Goal: Task Accomplishment & Management: Complete application form

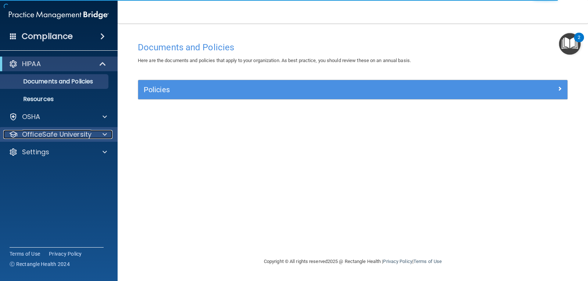
click at [65, 135] on p "OfficeSafe University" at bounding box center [56, 134] width 69 height 9
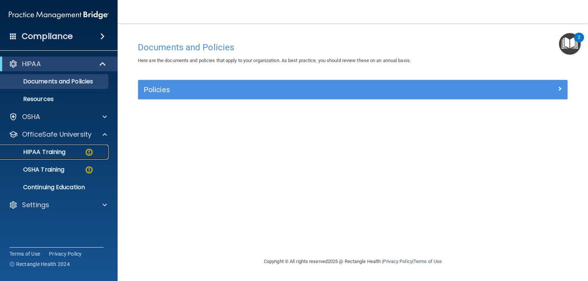
click at [78, 154] on div "HIPAA Training" at bounding box center [55, 151] width 100 height 7
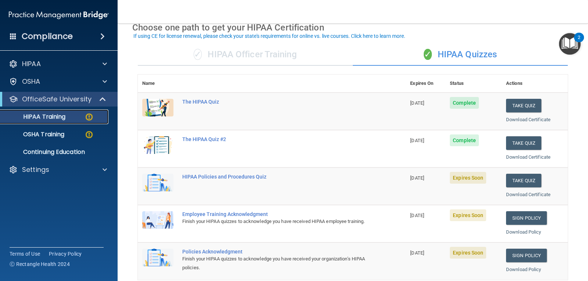
scroll to position [74, 0]
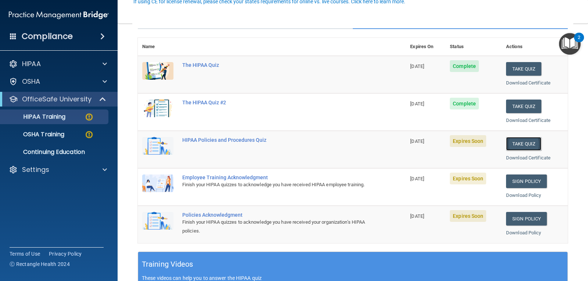
click at [521, 144] on button "Take Quiz" at bounding box center [523, 144] width 35 height 14
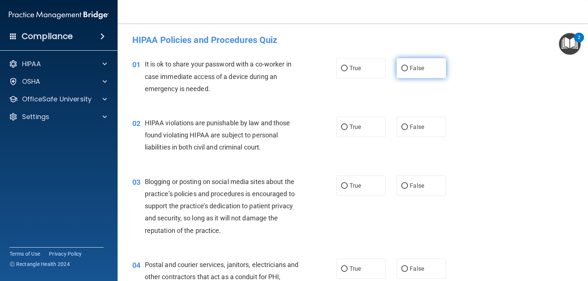
click at [401, 69] on input "False" at bounding box center [404, 69] width 7 height 6
radio input "true"
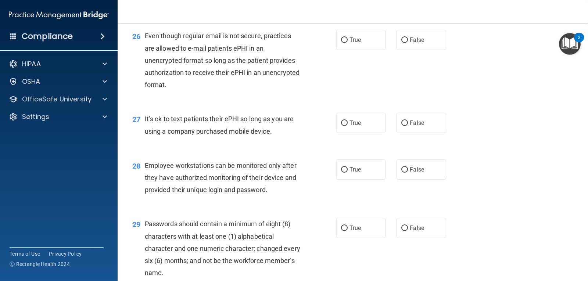
scroll to position [1833, 0]
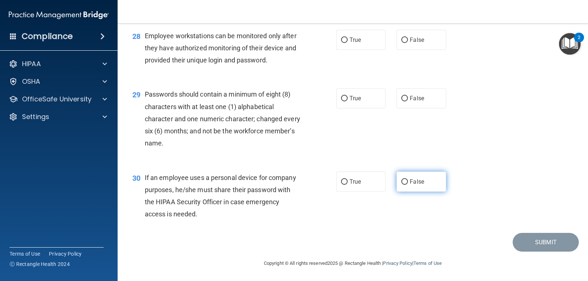
click at [401, 182] on input "False" at bounding box center [404, 182] width 7 height 6
radio input "true"
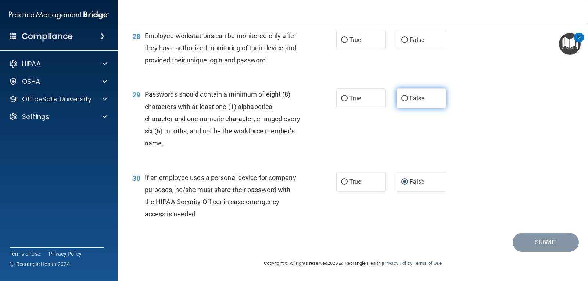
click at [404, 100] on input "False" at bounding box center [404, 99] width 7 height 6
radio input "true"
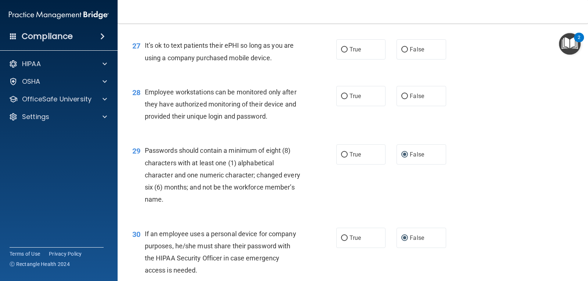
scroll to position [1759, 0]
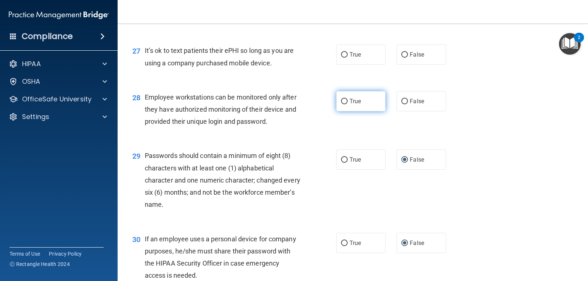
click at [345, 111] on label "True" at bounding box center [360, 101] width 49 height 20
click at [345, 104] on input "True" at bounding box center [344, 102] width 7 height 6
radio input "true"
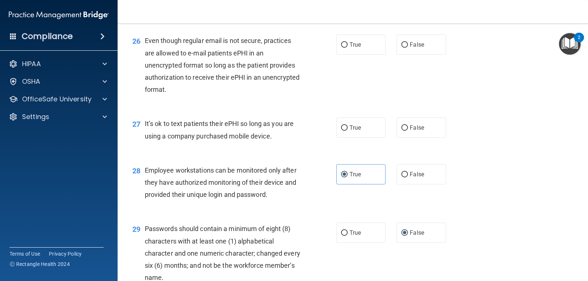
scroll to position [1686, 0]
click at [426, 138] on label "False" at bounding box center [421, 128] width 49 height 20
click at [408, 131] on input "False" at bounding box center [404, 129] width 7 height 6
radio input "true"
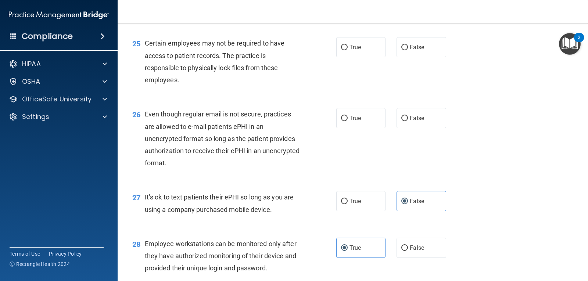
scroll to position [1612, 0]
click at [419, 122] on span "False" at bounding box center [417, 118] width 14 height 7
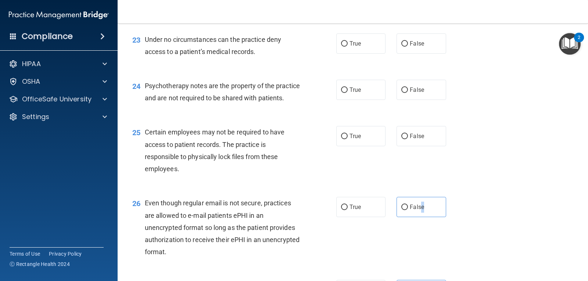
scroll to position [1502, 0]
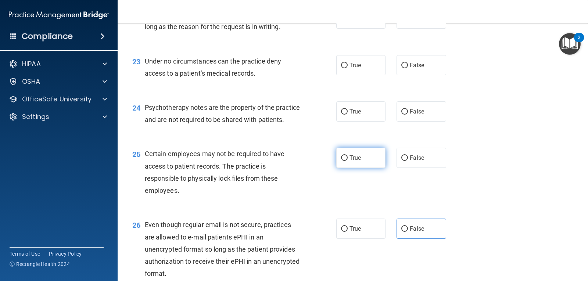
click at [347, 168] on label "True" at bounding box center [360, 158] width 49 height 20
click at [347, 161] on input "True" at bounding box center [344, 158] width 7 height 6
radio input "true"
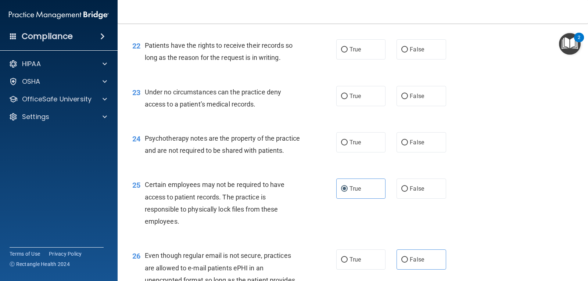
scroll to position [1428, 0]
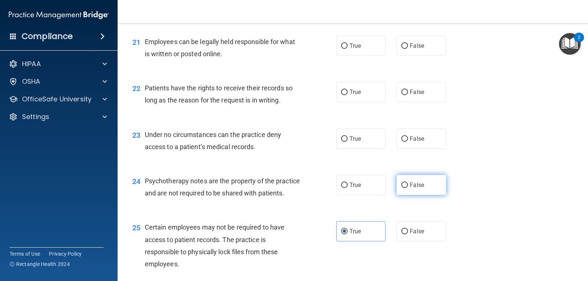
click at [417, 184] on span "False" at bounding box center [417, 185] width 14 height 7
click at [408, 184] on input "False" at bounding box center [404, 186] width 7 height 6
radio input "true"
click at [351, 143] on label "True" at bounding box center [360, 139] width 49 height 20
click at [348, 142] on input "True" at bounding box center [344, 139] width 7 height 6
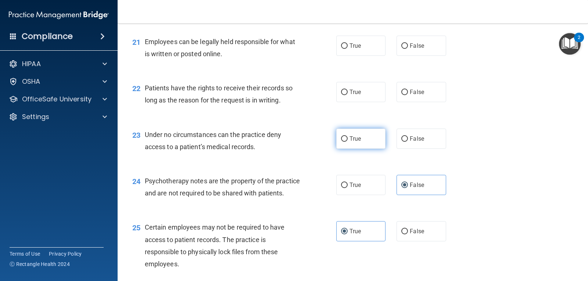
radio input "true"
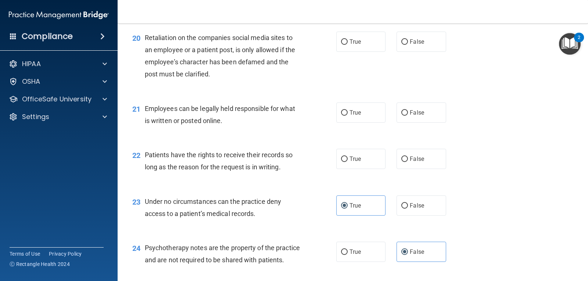
scroll to position [1355, 0]
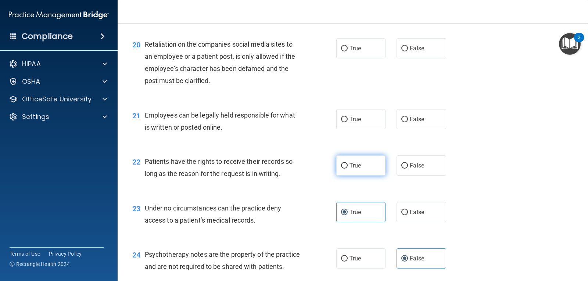
click at [350, 164] on span "True" at bounding box center [355, 165] width 11 height 7
click at [347, 164] on input "True" at bounding box center [344, 166] width 7 height 6
radio input "true"
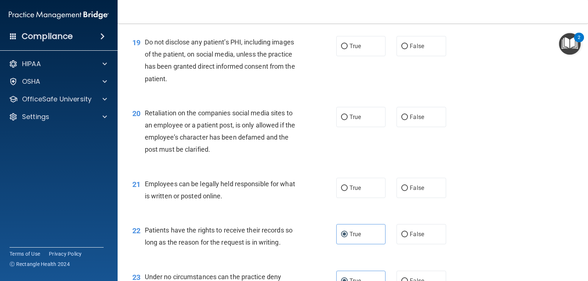
scroll to position [1281, 0]
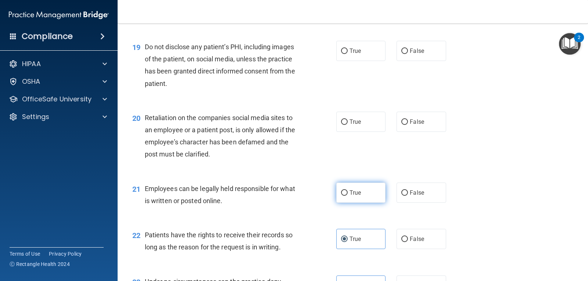
click at [362, 195] on label "True" at bounding box center [360, 193] width 49 height 20
click at [348, 195] on input "True" at bounding box center [344, 193] width 7 height 6
radio input "true"
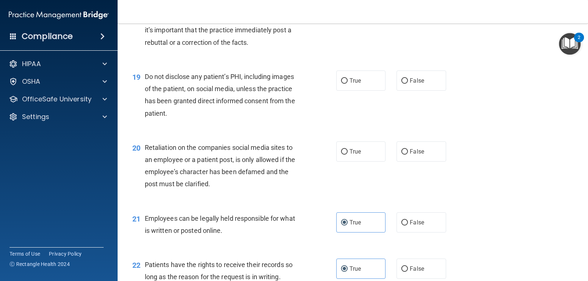
scroll to position [1208, 0]
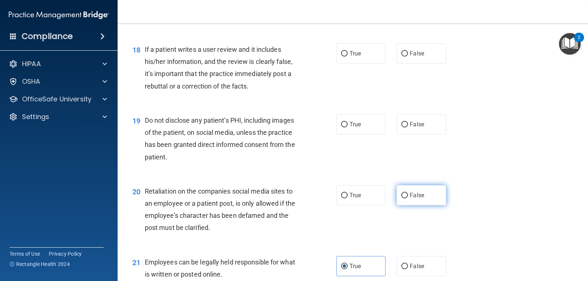
click at [410, 198] on span "False" at bounding box center [417, 195] width 14 height 7
click at [408, 198] on input "False" at bounding box center [404, 196] width 7 height 6
radio input "true"
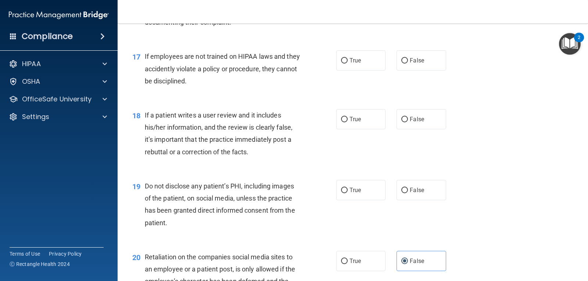
scroll to position [1134, 0]
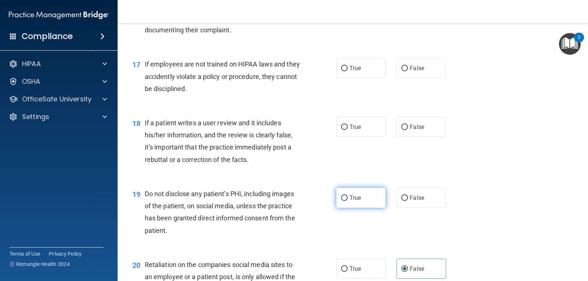
click at [355, 199] on span "True" at bounding box center [355, 197] width 11 height 7
click at [348, 199] on input "True" at bounding box center [344, 199] width 7 height 6
radio input "true"
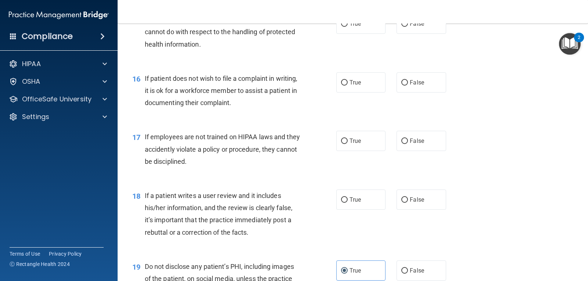
scroll to position [1061, 0]
drag, startPoint x: 418, startPoint y: 199, endPoint x: 383, endPoint y: 201, distance: 34.6
click at [417, 200] on span "False" at bounding box center [417, 200] width 14 height 7
click at [408, 200] on input "False" at bounding box center [404, 201] width 7 height 6
radio input "true"
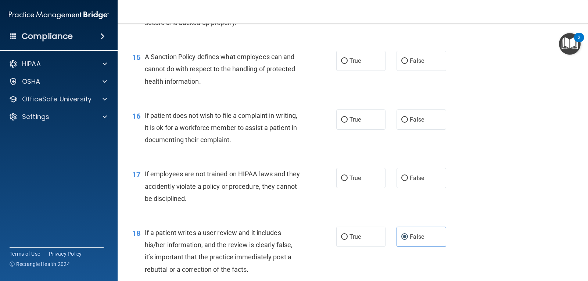
scroll to position [1024, 0]
click at [412, 178] on span "False" at bounding box center [417, 178] width 14 height 7
click at [408, 178] on input "False" at bounding box center [404, 179] width 7 height 6
radio input "true"
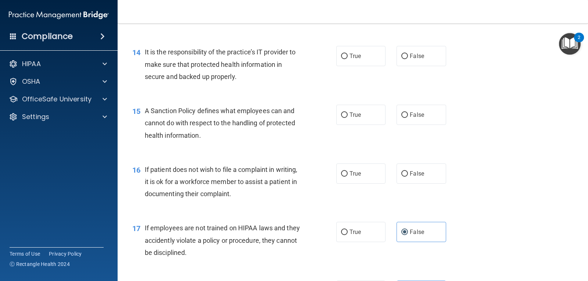
scroll to position [950, 0]
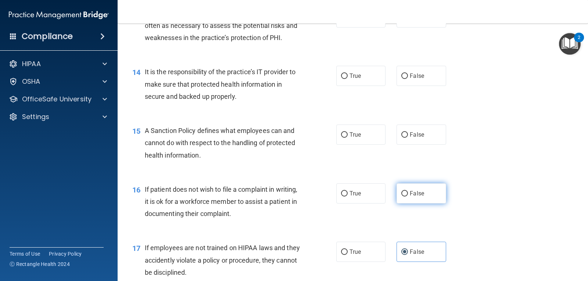
click at [416, 197] on span "False" at bounding box center [417, 193] width 14 height 7
click at [408, 197] on input "False" at bounding box center [404, 194] width 7 height 6
radio input "true"
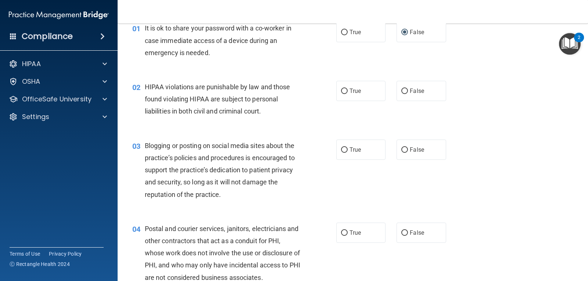
scroll to position [0, 0]
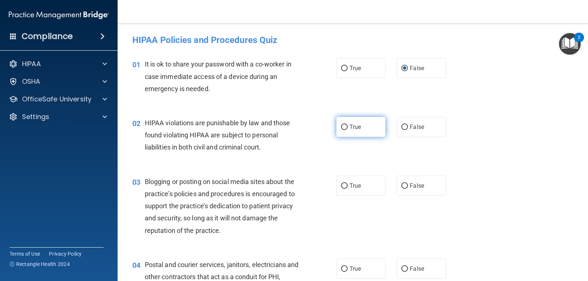
click at [345, 134] on label "True" at bounding box center [360, 127] width 49 height 20
click at [345, 130] on input "True" at bounding box center [344, 128] width 7 height 6
radio input "true"
click at [404, 134] on label "False" at bounding box center [421, 127] width 49 height 20
click at [404, 130] on input "False" at bounding box center [404, 128] width 7 height 6
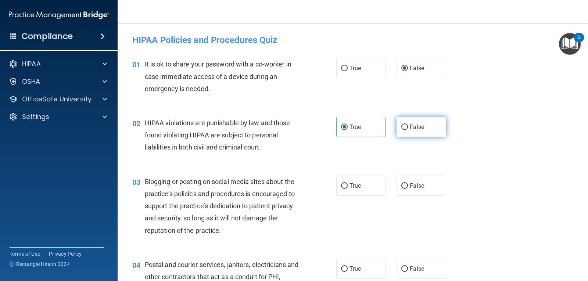
radio input "true"
click at [375, 136] on label "True" at bounding box center [360, 127] width 49 height 20
click at [348, 130] on input "True" at bounding box center [344, 128] width 7 height 6
radio input "true"
radio input "false"
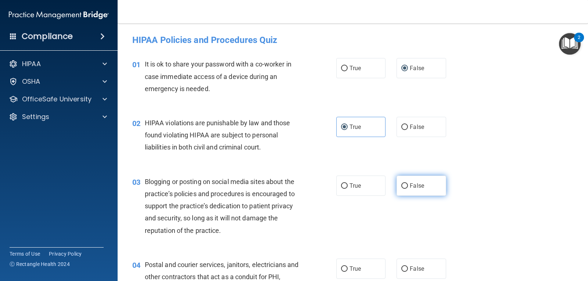
click at [410, 185] on span "False" at bounding box center [417, 185] width 14 height 7
click at [408, 185] on input "False" at bounding box center [404, 186] width 7 height 6
radio input "true"
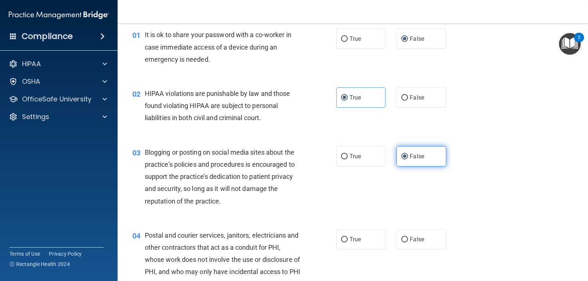
scroll to position [74, 0]
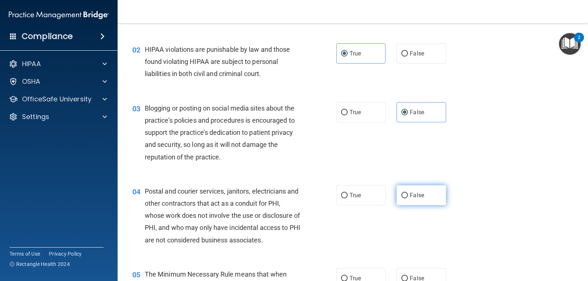
click at [403, 196] on input "False" at bounding box center [404, 196] width 7 height 6
radio input "true"
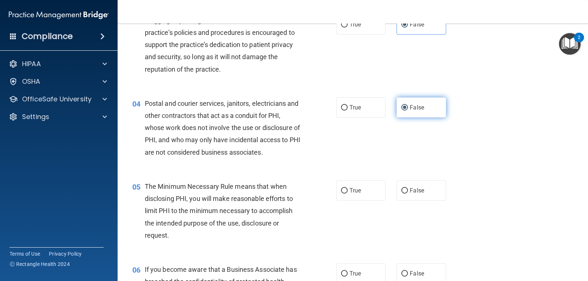
scroll to position [184, 0]
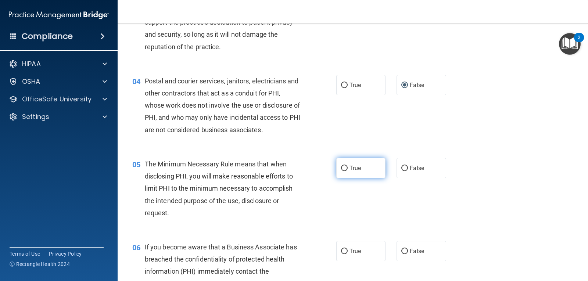
click at [341, 170] on input "True" at bounding box center [344, 169] width 7 height 6
radio input "true"
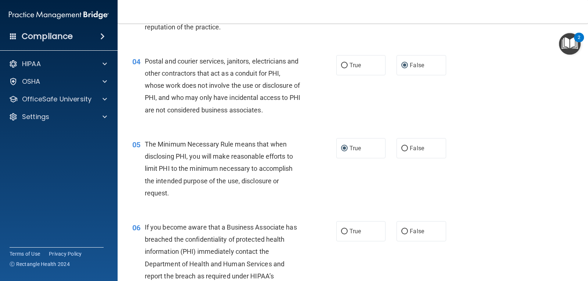
scroll to position [257, 0]
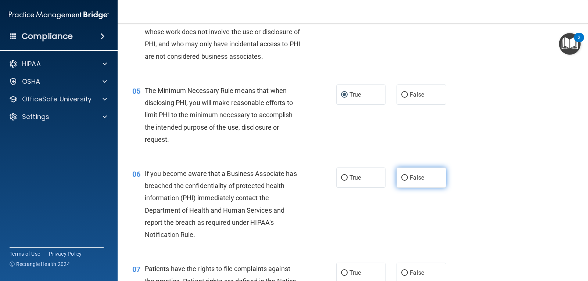
click at [402, 181] on label "False" at bounding box center [421, 178] width 49 height 20
click at [402, 181] on input "False" at bounding box center [404, 178] width 7 height 6
radio input "true"
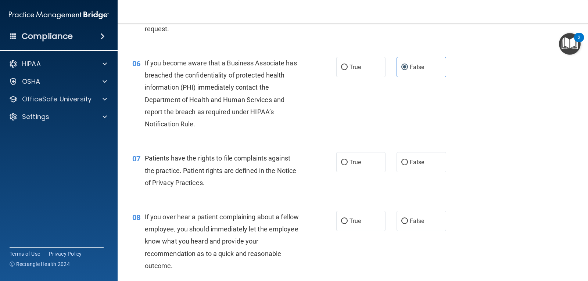
scroll to position [368, 0]
click at [346, 163] on label "True" at bounding box center [360, 163] width 49 height 20
click at [346, 163] on input "True" at bounding box center [344, 163] width 7 height 6
radio input "true"
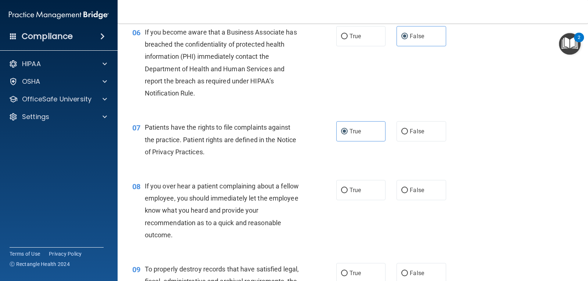
scroll to position [441, 0]
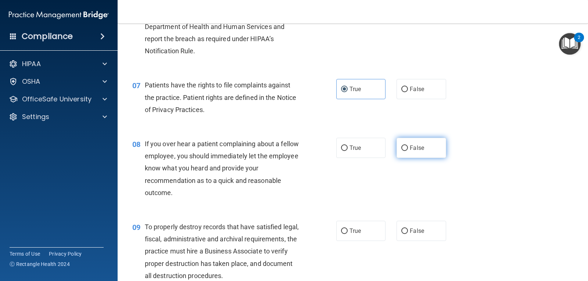
click at [410, 148] on span "False" at bounding box center [417, 147] width 14 height 7
click at [408, 148] on input "False" at bounding box center [404, 149] width 7 height 6
radio input "true"
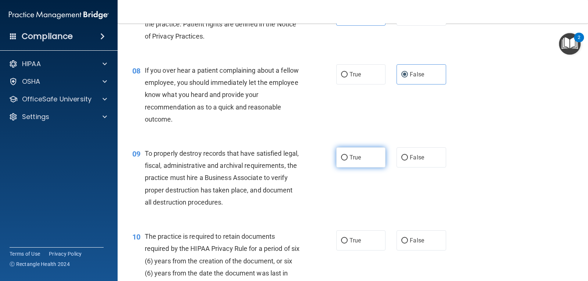
click at [371, 158] on label "True" at bounding box center [360, 157] width 49 height 20
click at [348, 158] on input "True" at bounding box center [344, 158] width 7 height 6
radio input "true"
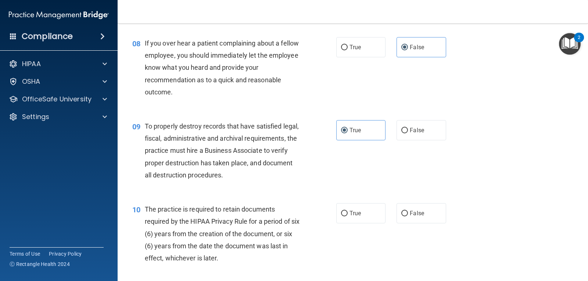
scroll to position [588, 0]
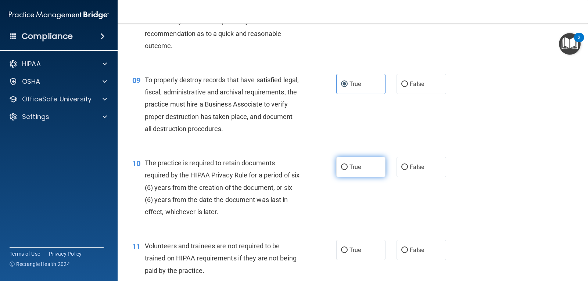
click at [374, 168] on label "True" at bounding box center [360, 167] width 49 height 20
click at [348, 168] on input "True" at bounding box center [344, 168] width 7 height 6
radio input "true"
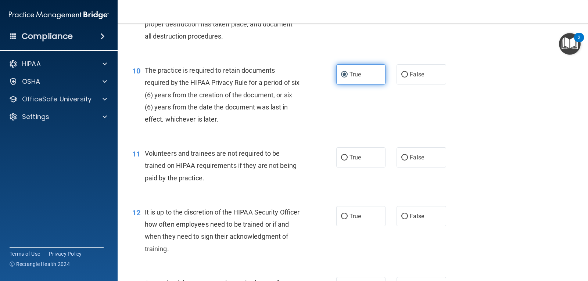
scroll to position [698, 0]
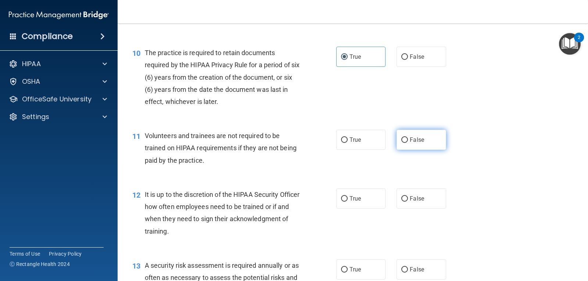
click at [412, 140] on span "False" at bounding box center [417, 139] width 14 height 7
click at [408, 140] on input "False" at bounding box center [404, 140] width 7 height 6
radio input "true"
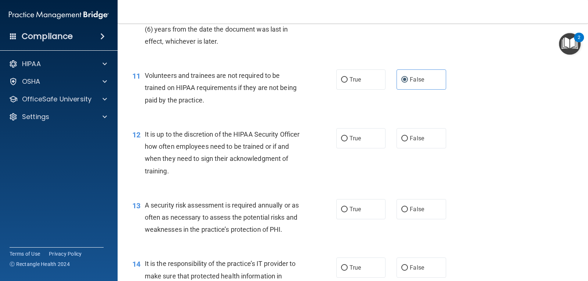
scroll to position [772, 0]
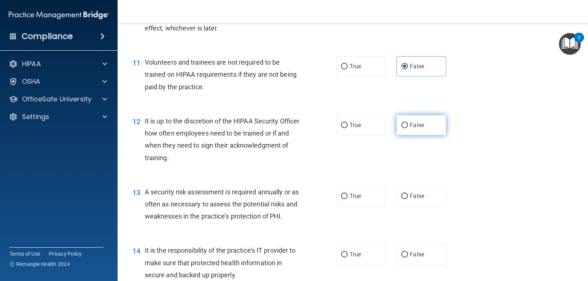
click at [402, 126] on input "False" at bounding box center [404, 126] width 7 height 6
radio input "true"
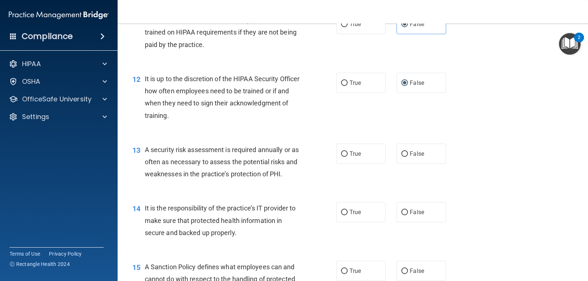
scroll to position [809, 0]
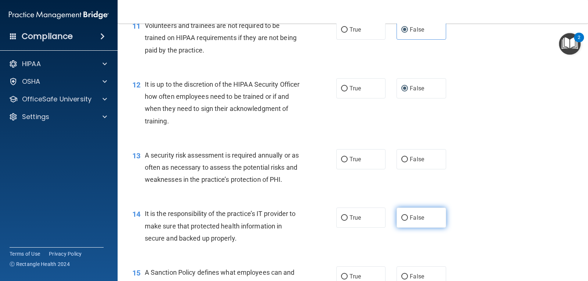
click at [419, 215] on span "False" at bounding box center [417, 217] width 14 height 7
click at [408, 215] on input "False" at bounding box center [404, 218] width 7 height 6
radio input "true"
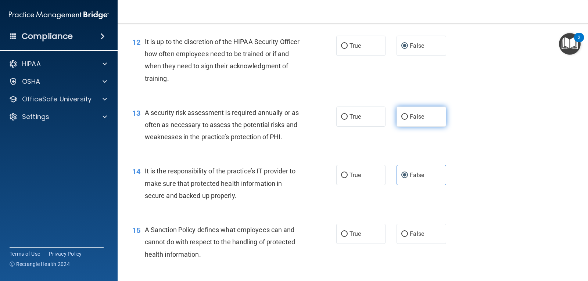
scroll to position [845, 0]
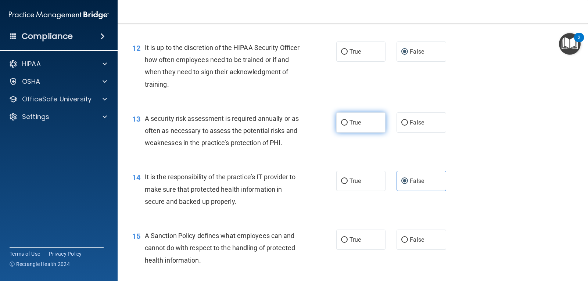
click at [367, 116] on label "True" at bounding box center [360, 122] width 49 height 20
click at [348, 120] on input "True" at bounding box center [344, 123] width 7 height 6
radio input "true"
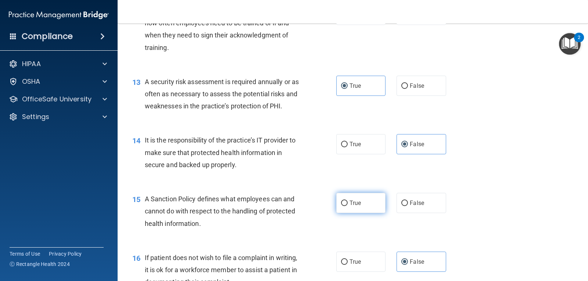
click at [364, 208] on label "True" at bounding box center [360, 203] width 49 height 20
click at [348, 206] on input "True" at bounding box center [344, 204] width 7 height 6
radio input "true"
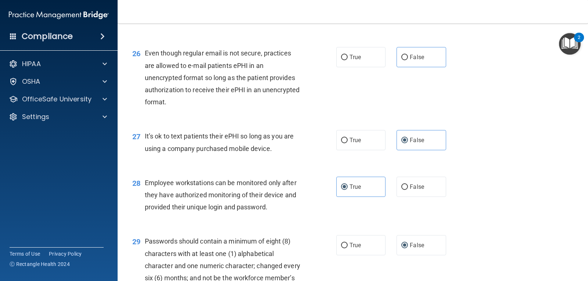
scroll to position [1575, 0]
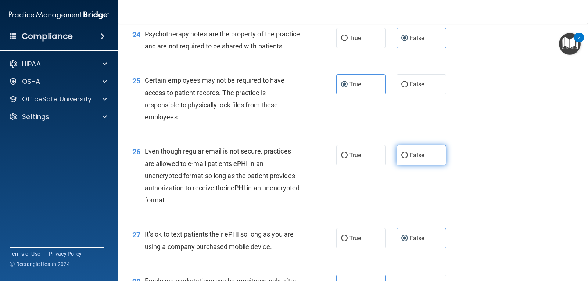
click at [405, 165] on label "False" at bounding box center [421, 155] width 49 height 20
click at [405, 158] on input "False" at bounding box center [404, 156] width 7 height 6
radio input "true"
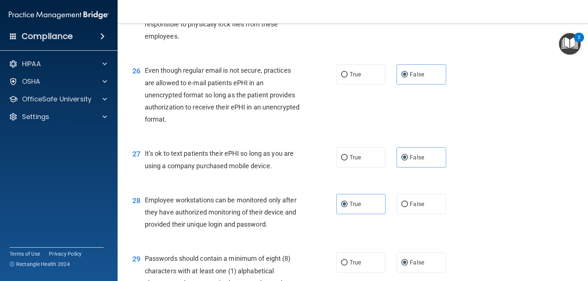
scroll to position [1833, 0]
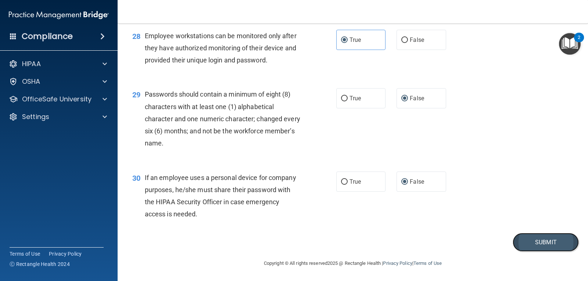
click at [530, 247] on button "Submit" at bounding box center [546, 242] width 66 height 19
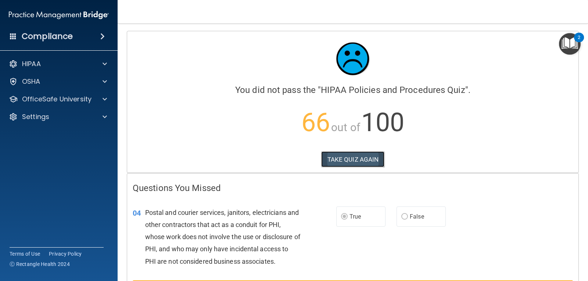
click at [344, 161] on button "TAKE QUIZ AGAIN" at bounding box center [353, 159] width 64 height 16
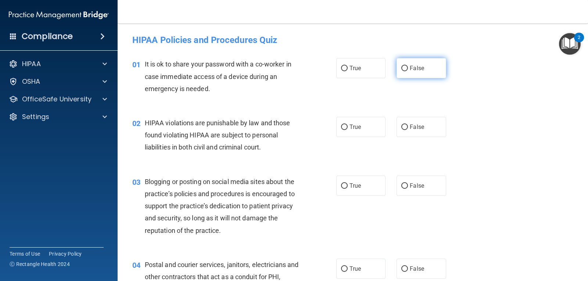
click at [405, 69] on label "False" at bounding box center [421, 68] width 49 height 20
click at [405, 69] on input "False" at bounding box center [404, 69] width 7 height 6
radio input "true"
click at [355, 128] on span "True" at bounding box center [355, 126] width 11 height 7
click at [348, 128] on input "True" at bounding box center [344, 128] width 7 height 6
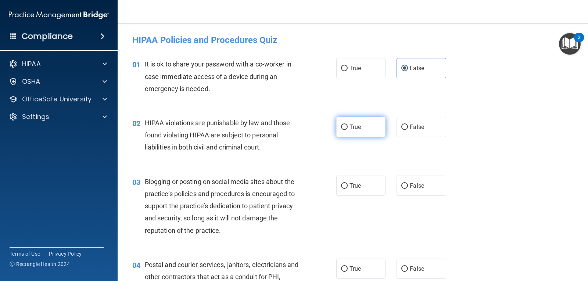
radio input "true"
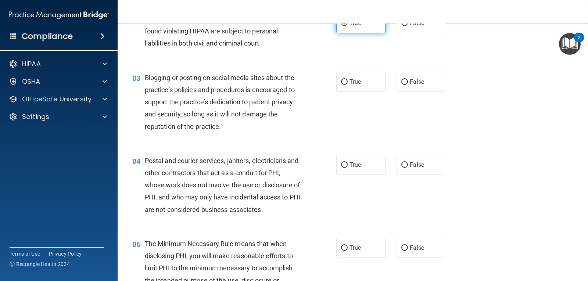
scroll to position [110, 0]
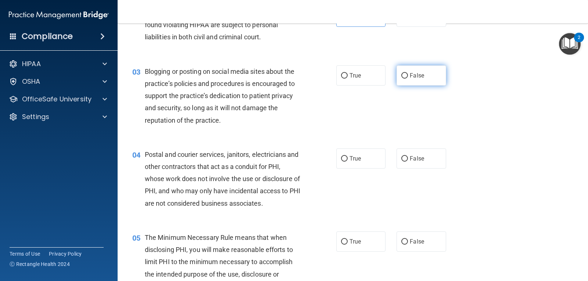
click at [410, 82] on label "False" at bounding box center [421, 75] width 49 height 20
click at [408, 79] on input "False" at bounding box center [404, 76] width 7 height 6
radio input "true"
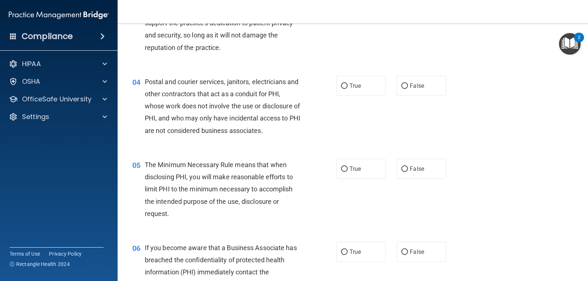
scroll to position [184, 0]
click at [423, 88] on label "False" at bounding box center [421, 85] width 49 height 20
click at [408, 88] on input "False" at bounding box center [404, 86] width 7 height 6
radio input "true"
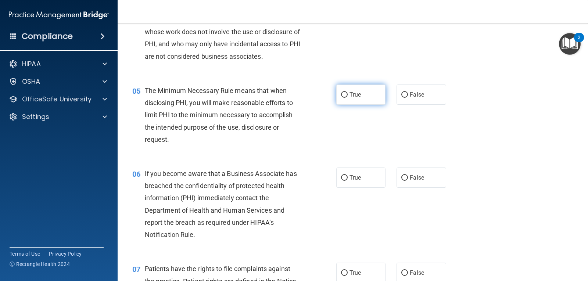
click at [361, 99] on label "True" at bounding box center [360, 95] width 49 height 20
click at [348, 98] on input "True" at bounding box center [344, 95] width 7 height 6
radio input "true"
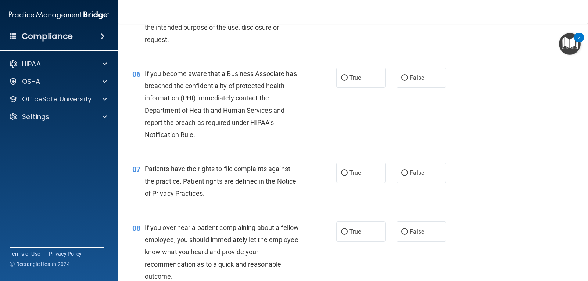
scroll to position [368, 0]
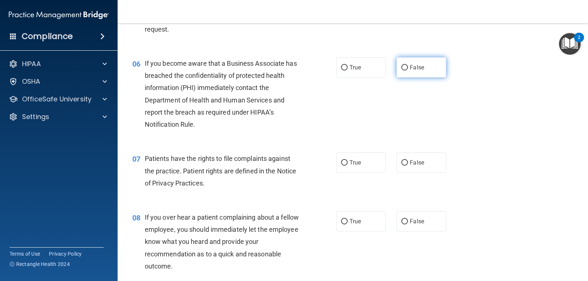
drag, startPoint x: 404, startPoint y: 67, endPoint x: 405, endPoint y: 72, distance: 5.6
click at [405, 72] on label "False" at bounding box center [421, 67] width 49 height 20
click at [405, 71] on input "False" at bounding box center [404, 68] width 7 height 6
radio input "true"
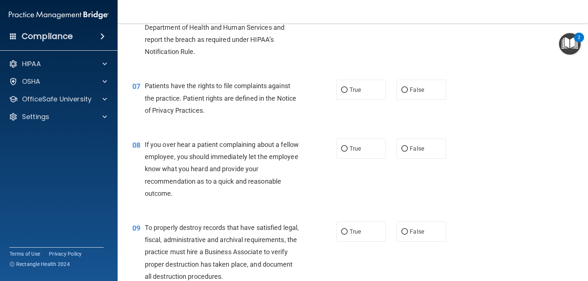
scroll to position [441, 0]
click at [336, 92] on label "True" at bounding box center [360, 89] width 49 height 20
click at [341, 92] on input "True" at bounding box center [344, 90] width 7 height 6
radio input "true"
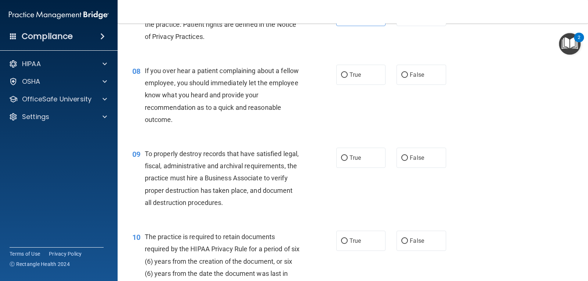
scroll to position [515, 0]
click at [410, 80] on label "False" at bounding box center [421, 74] width 49 height 20
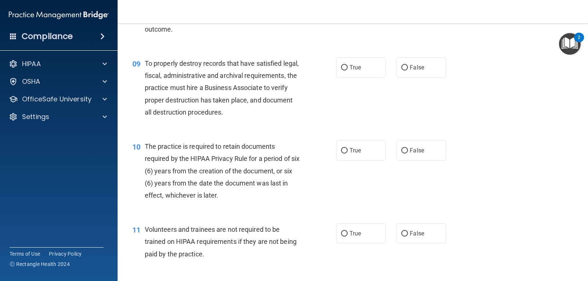
scroll to position [588, 0]
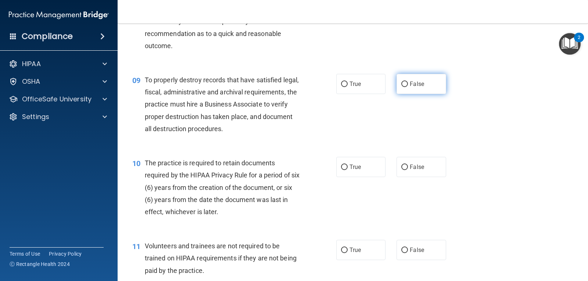
click at [405, 83] on label "False" at bounding box center [421, 84] width 49 height 20
click at [405, 83] on input "False" at bounding box center [404, 85] width 7 height 6
radio input "true"
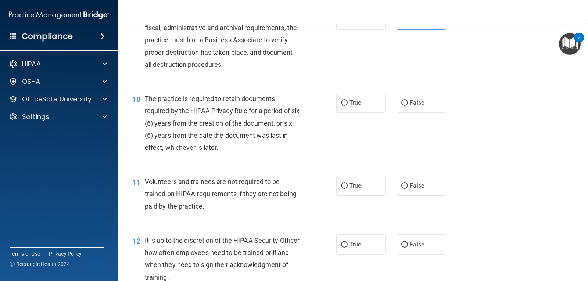
scroll to position [662, 0]
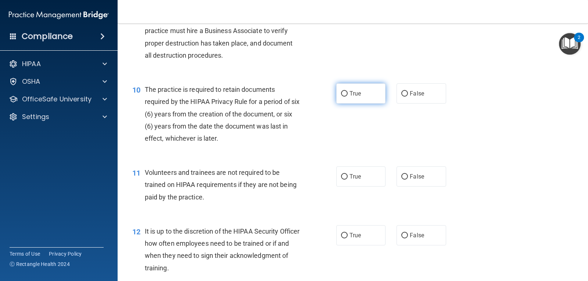
click at [354, 92] on span "True" at bounding box center [355, 93] width 11 height 7
click at [348, 92] on input "True" at bounding box center [344, 94] width 7 height 6
radio input "true"
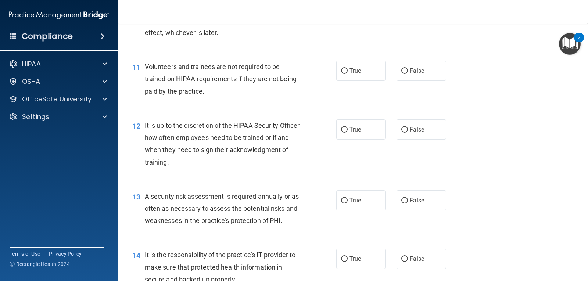
scroll to position [772, 0]
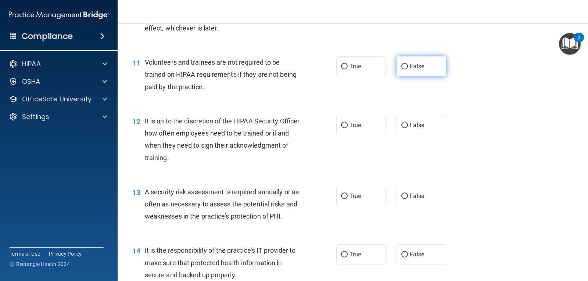
click at [411, 72] on label "False" at bounding box center [421, 66] width 49 height 20
click at [408, 69] on input "False" at bounding box center [404, 67] width 7 height 6
radio input "true"
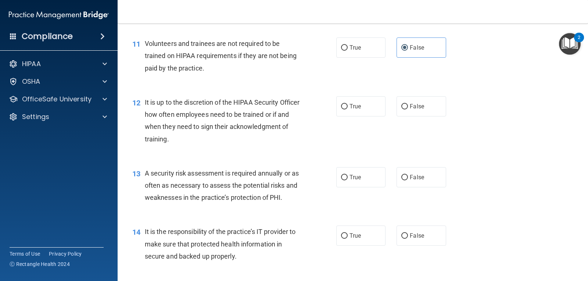
scroll to position [809, 0]
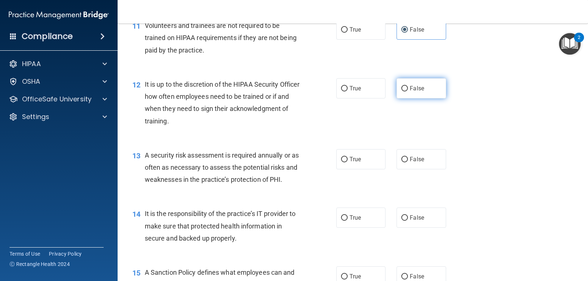
click at [410, 89] on span "False" at bounding box center [417, 88] width 14 height 7
click at [407, 89] on input "False" at bounding box center [404, 89] width 7 height 6
radio input "true"
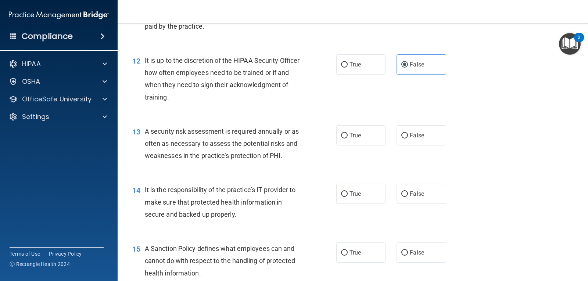
scroll to position [845, 0]
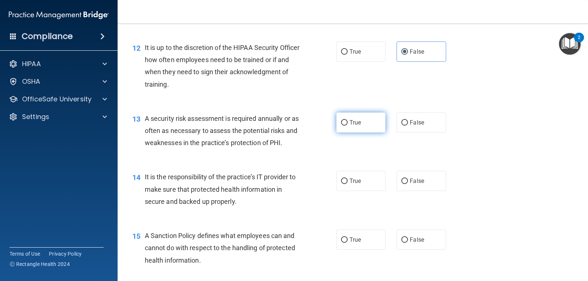
click at [350, 121] on span "True" at bounding box center [355, 122] width 11 height 7
click at [348, 121] on input "True" at bounding box center [344, 123] width 7 height 6
radio input "true"
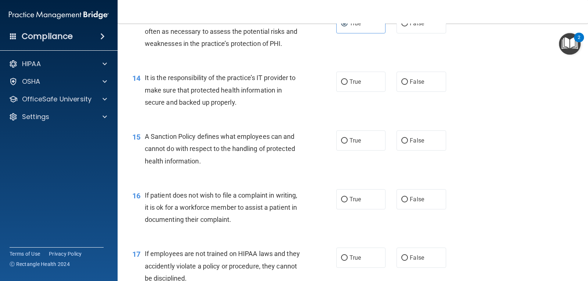
scroll to position [956, 0]
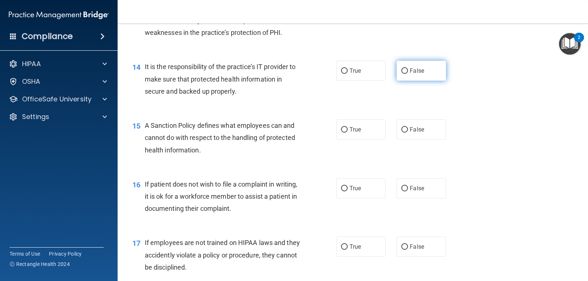
click at [423, 74] on label "False" at bounding box center [421, 71] width 49 height 20
click at [408, 74] on input "False" at bounding box center [404, 71] width 7 height 6
radio input "true"
click at [411, 136] on label "False" at bounding box center [421, 129] width 49 height 20
click at [408, 133] on input "False" at bounding box center [404, 130] width 7 height 6
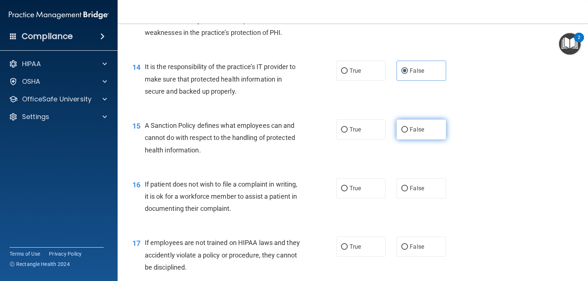
radio input "true"
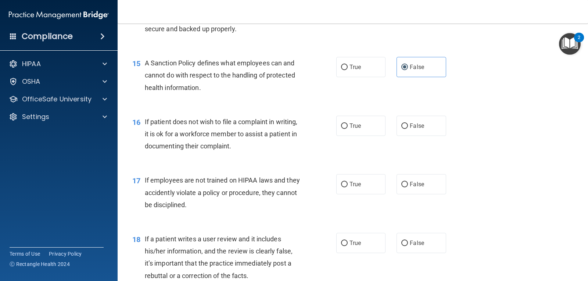
scroll to position [1029, 0]
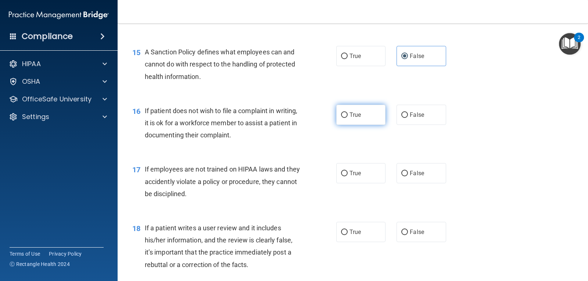
drag, startPoint x: 347, startPoint y: 119, endPoint x: 347, endPoint y: 123, distance: 4.0
click at [347, 123] on label "True" at bounding box center [360, 115] width 49 height 20
click at [347, 118] on input "True" at bounding box center [344, 115] width 7 height 6
radio input "true"
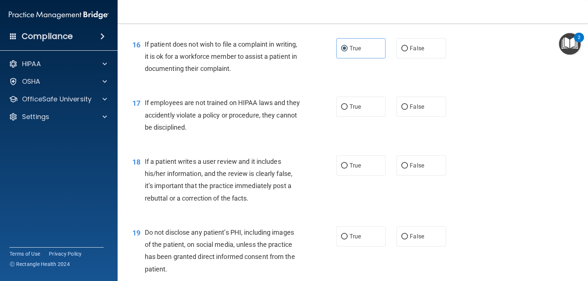
scroll to position [1103, 0]
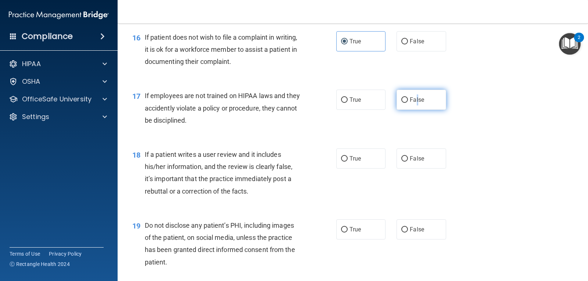
click at [413, 104] on label "False" at bounding box center [421, 100] width 49 height 20
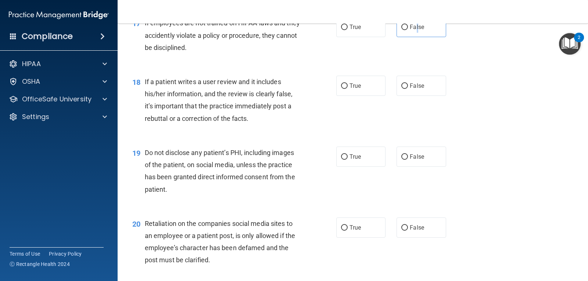
scroll to position [1176, 0]
click at [421, 87] on label "False" at bounding box center [421, 85] width 49 height 20
click at [408, 87] on input "False" at bounding box center [404, 86] width 7 height 6
radio input "true"
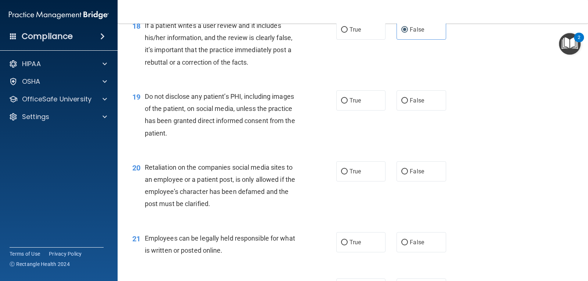
scroll to position [1250, 0]
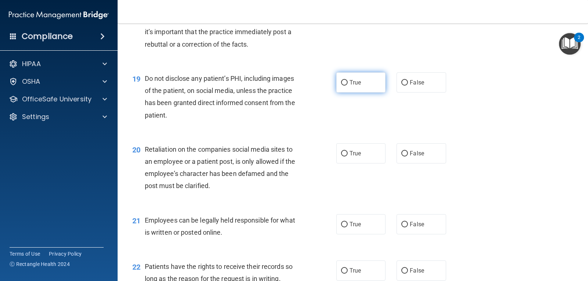
click at [355, 81] on span "True" at bounding box center [355, 82] width 11 height 7
click at [348, 81] on input "True" at bounding box center [344, 83] width 7 height 6
radio input "true"
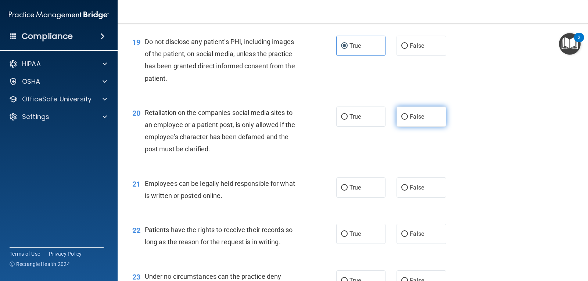
click at [410, 116] on span "False" at bounding box center [417, 116] width 14 height 7
click at [408, 116] on input "False" at bounding box center [404, 117] width 7 height 6
radio input "true"
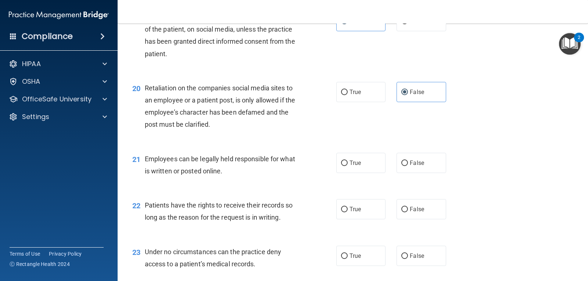
scroll to position [1360, 0]
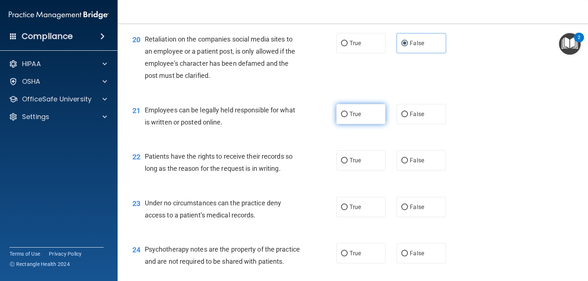
click at [350, 116] on span "True" at bounding box center [355, 114] width 11 height 7
click at [348, 116] on input "True" at bounding box center [344, 115] width 7 height 6
radio input "true"
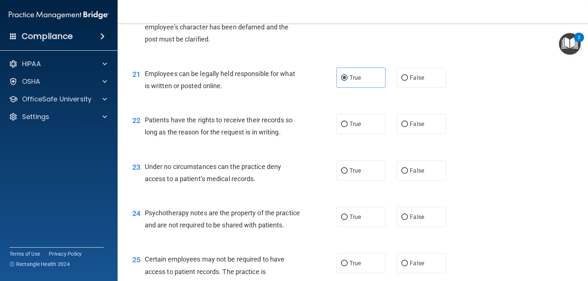
scroll to position [1470, 0]
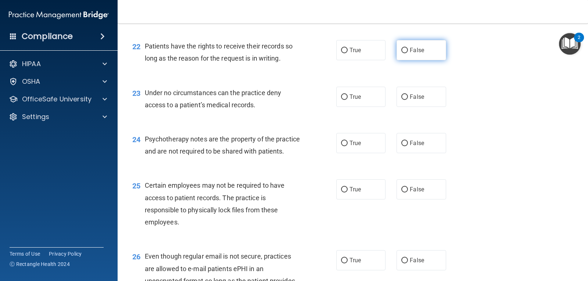
click at [413, 56] on label "False" at bounding box center [421, 50] width 49 height 20
click at [410, 99] on span "False" at bounding box center [417, 96] width 14 height 7
click at [407, 99] on input "False" at bounding box center [404, 97] width 7 height 6
radio input "true"
drag, startPoint x: 348, startPoint y: 144, endPoint x: 390, endPoint y: 125, distance: 46.2
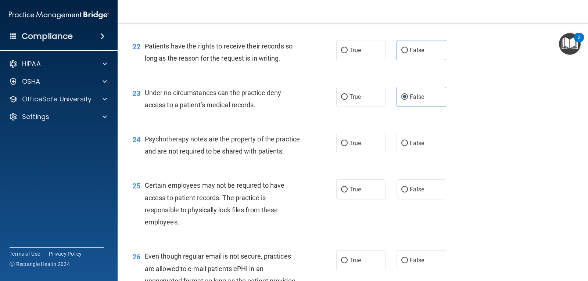
click at [350, 144] on span "True" at bounding box center [355, 143] width 11 height 7
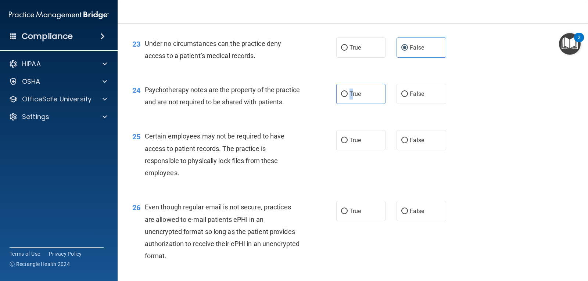
scroll to position [1544, 0]
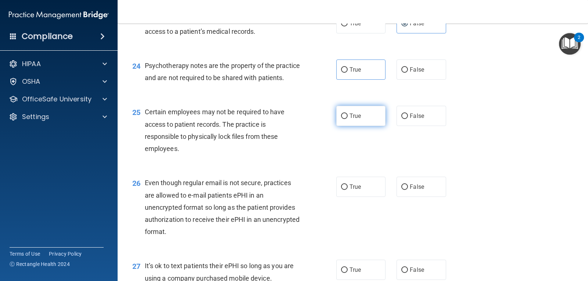
click at [350, 119] on span "True" at bounding box center [355, 115] width 11 height 7
click at [348, 119] on input "True" at bounding box center [344, 117] width 7 height 6
radio input "true"
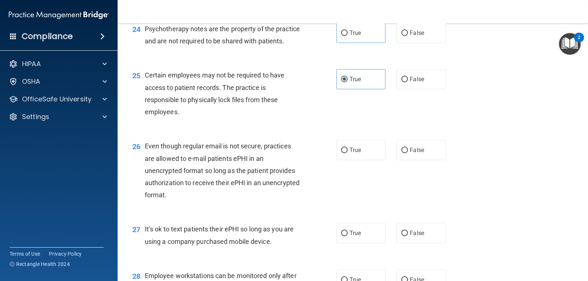
scroll to position [1617, 0]
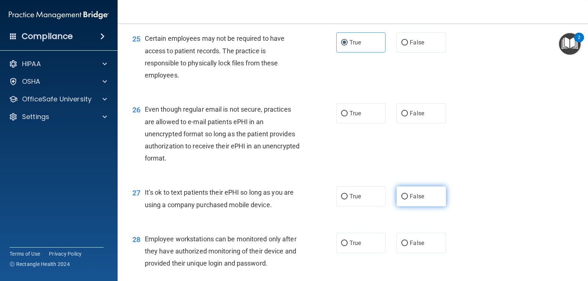
click at [414, 200] on span "False" at bounding box center [417, 196] width 14 height 7
click at [408, 200] on input "False" at bounding box center [404, 197] width 7 height 6
radio input "true"
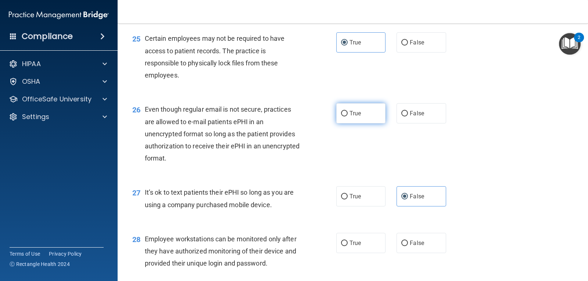
click at [350, 117] on span "True" at bounding box center [355, 113] width 11 height 7
click at [348, 117] on input "True" at bounding box center [344, 114] width 7 height 6
radio input "true"
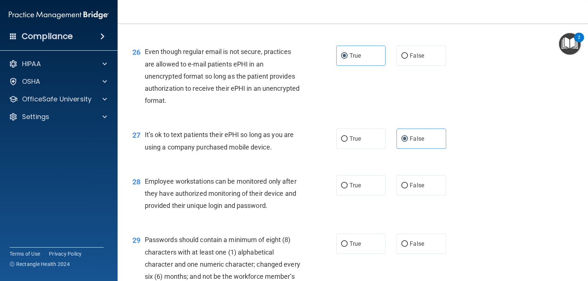
scroll to position [1691, 0]
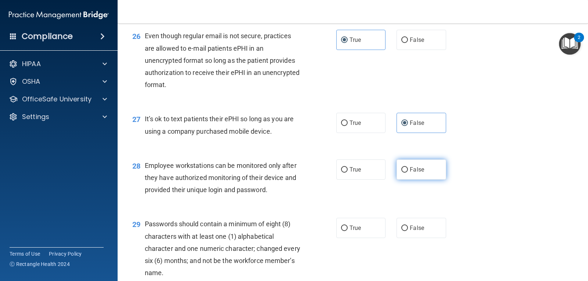
click at [404, 173] on input "False" at bounding box center [404, 170] width 7 height 6
radio input "true"
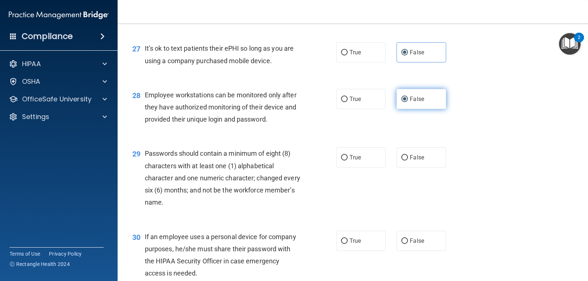
scroll to position [1764, 0]
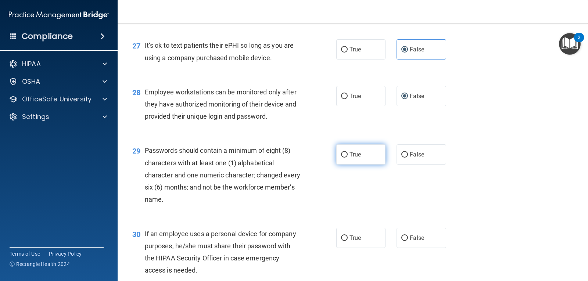
click at [350, 158] on span "True" at bounding box center [355, 154] width 11 height 7
click at [348, 158] on input "True" at bounding box center [344, 155] width 7 height 6
radio input "true"
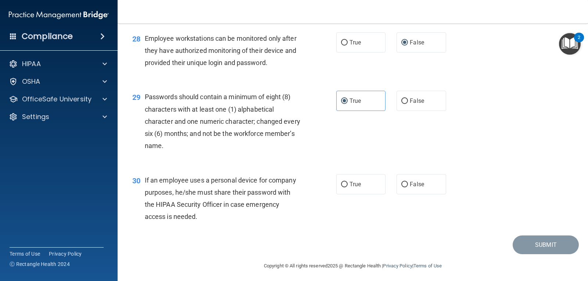
scroll to position [1833, 0]
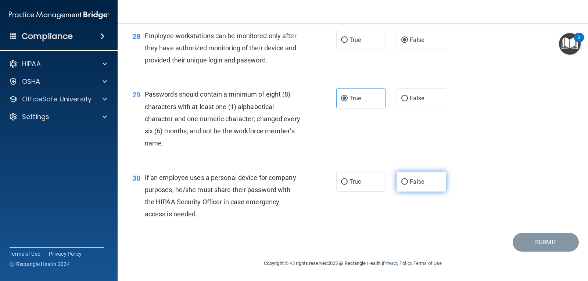
click at [408, 189] on label "False" at bounding box center [421, 182] width 49 height 20
click at [408, 185] on input "False" at bounding box center [404, 182] width 7 height 6
radio input "true"
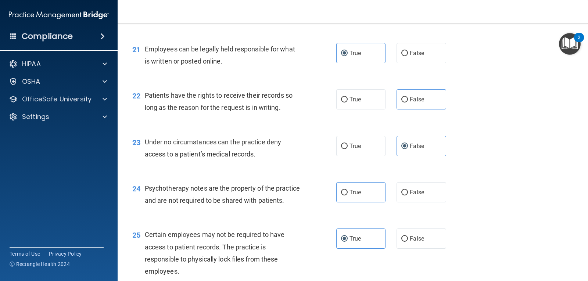
scroll to position [1428, 0]
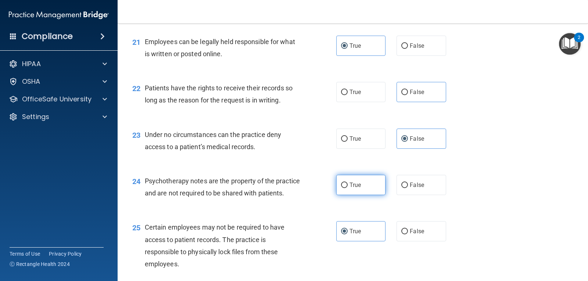
click at [350, 187] on span "True" at bounding box center [355, 185] width 11 height 7
click at [347, 187] on input "True" at bounding box center [344, 186] width 7 height 6
radio input "true"
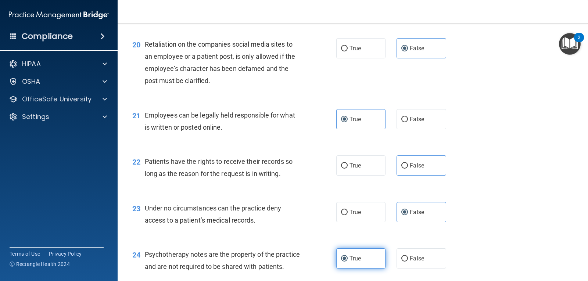
scroll to position [1318, 0]
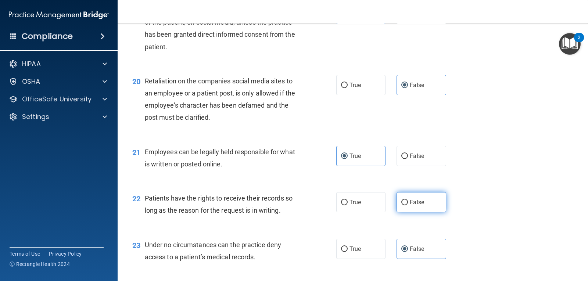
click at [410, 203] on span "False" at bounding box center [417, 202] width 14 height 7
click at [408, 203] on input "False" at bounding box center [404, 203] width 7 height 6
radio input "true"
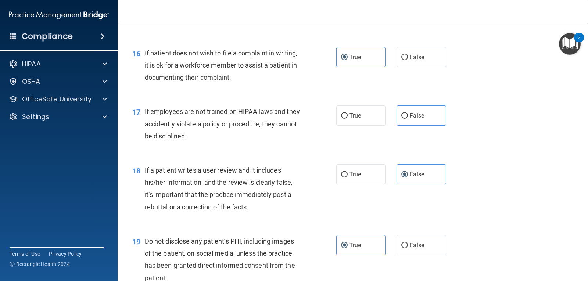
scroll to position [1061, 0]
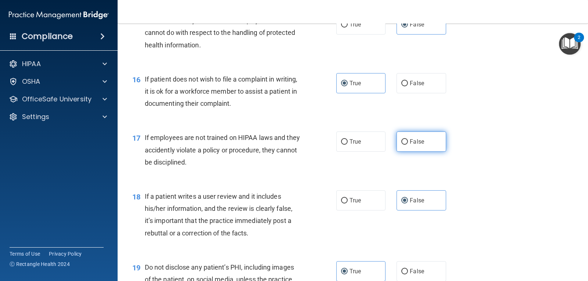
click at [410, 144] on span "False" at bounding box center [417, 141] width 14 height 7
click at [407, 144] on input "False" at bounding box center [404, 142] width 7 height 6
radio input "true"
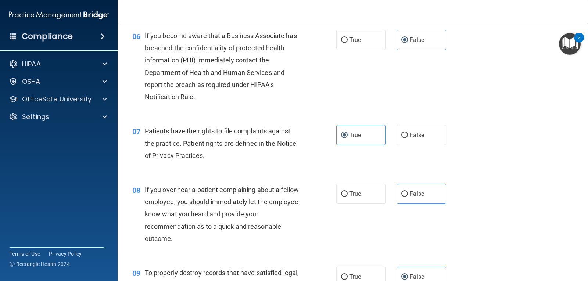
scroll to position [399, 0]
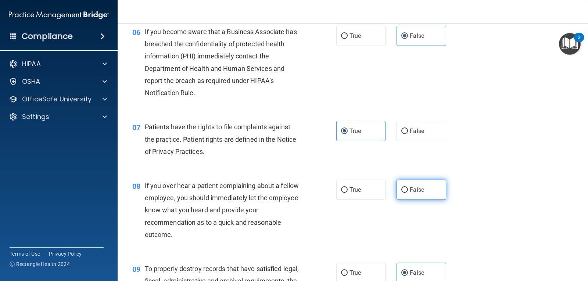
click at [410, 190] on span "False" at bounding box center [417, 189] width 14 height 7
click at [408, 190] on input "False" at bounding box center [404, 190] width 7 height 6
radio input "true"
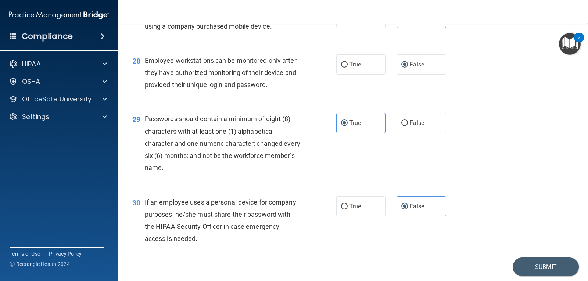
scroll to position [1833, 0]
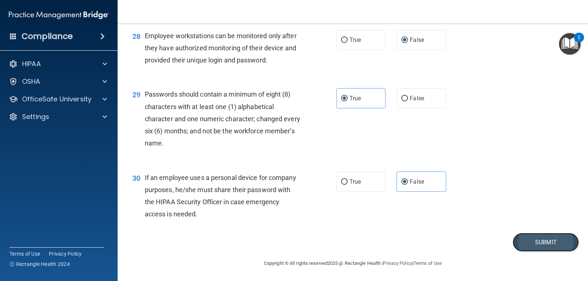
click at [519, 240] on button "Submit" at bounding box center [546, 242] width 66 height 19
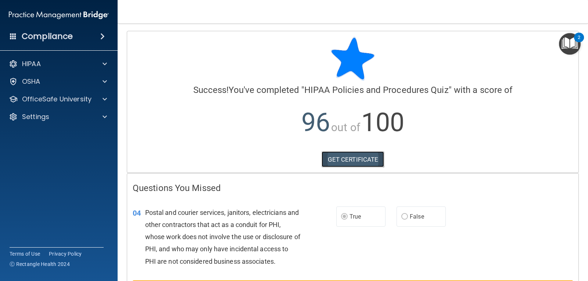
click at [364, 161] on link "GET CERTIFICATE" at bounding box center [353, 159] width 63 height 16
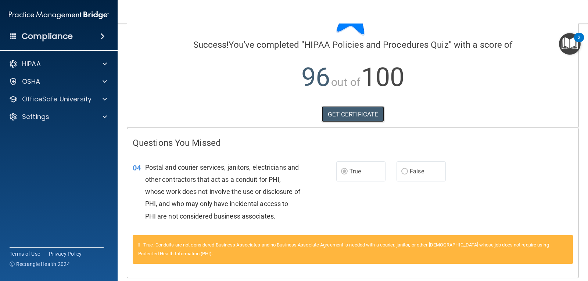
scroll to position [72, 0]
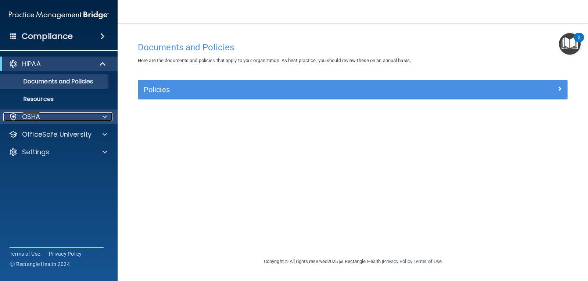
click at [57, 116] on div "OSHA" at bounding box center [48, 116] width 91 height 9
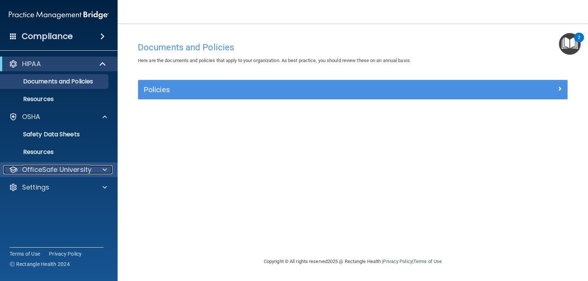
click at [74, 170] on p "OfficeSafe University" at bounding box center [56, 169] width 69 height 9
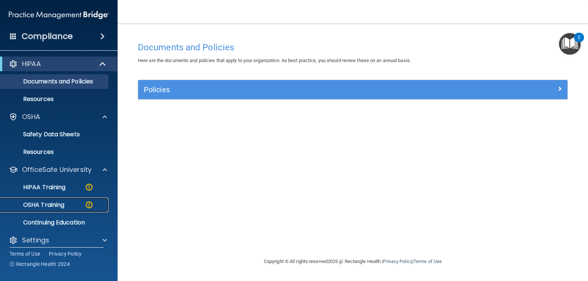
click at [72, 210] on link "OSHA Training" at bounding box center [51, 205] width 116 height 15
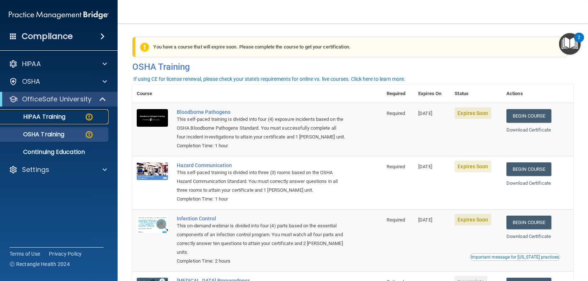
click at [58, 120] on p "HIPAA Training" at bounding box center [35, 116] width 61 height 7
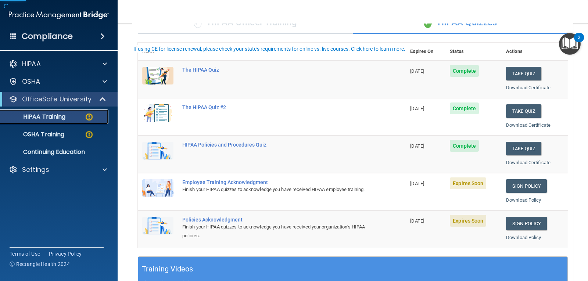
scroll to position [74, 0]
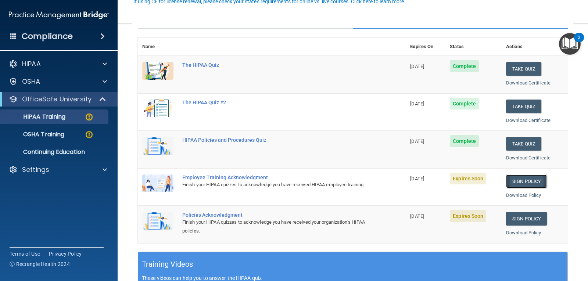
click at [530, 184] on link "Sign Policy" at bounding box center [526, 182] width 41 height 14
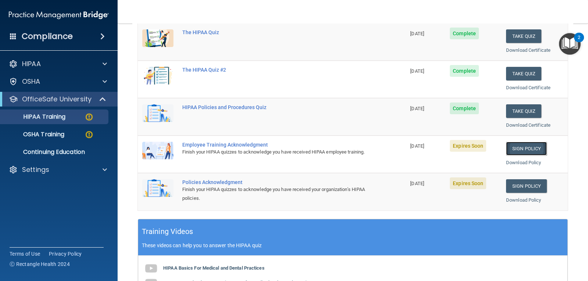
scroll to position [110, 0]
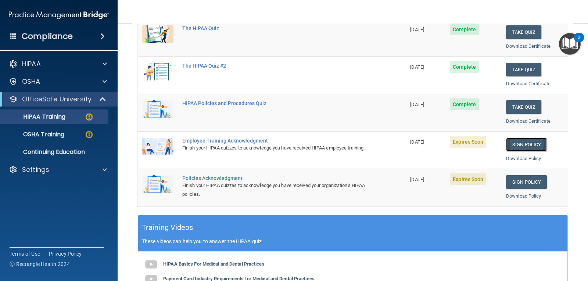
click at [529, 145] on link "Sign Policy" at bounding box center [526, 145] width 41 height 14
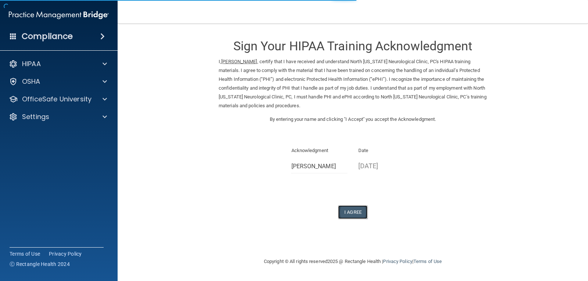
click at [357, 211] on button "I Agree" at bounding box center [352, 212] width 29 height 14
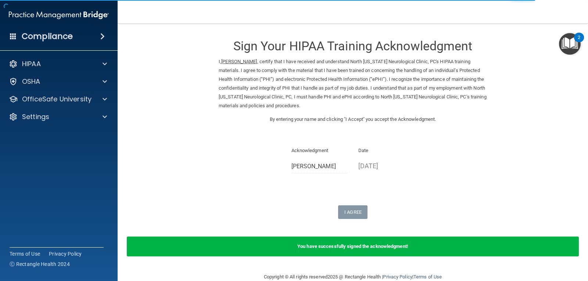
scroll to position [14, 0]
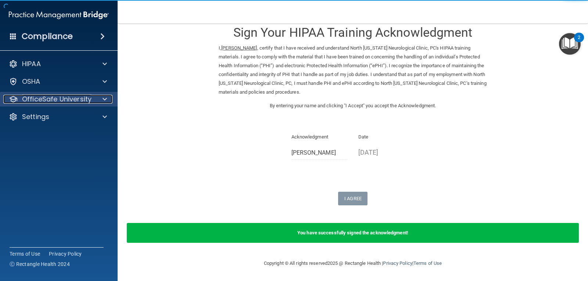
click at [62, 98] on p "OfficeSafe University" at bounding box center [56, 99] width 69 height 9
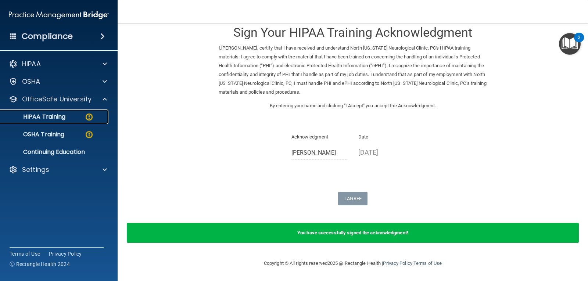
click at [61, 119] on p "HIPAA Training" at bounding box center [35, 116] width 61 height 7
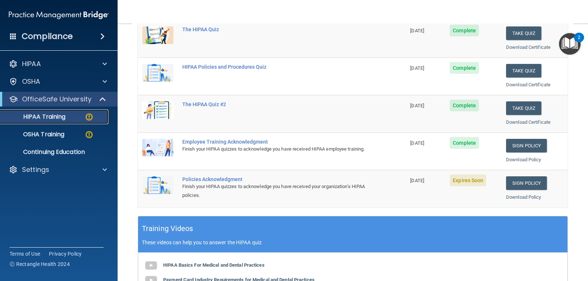
scroll to position [89, 0]
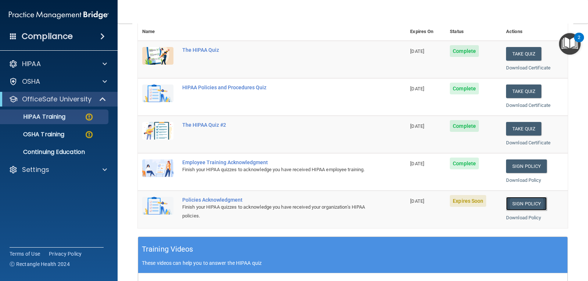
click at [533, 204] on link "Sign Policy" at bounding box center [526, 204] width 41 height 14
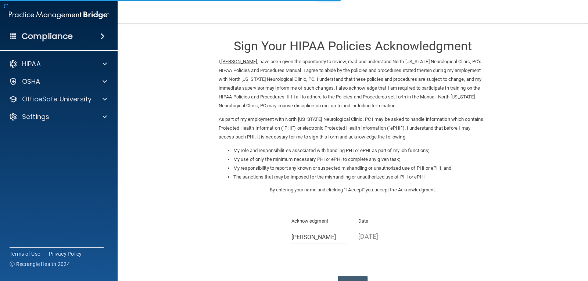
scroll to position [56, 0]
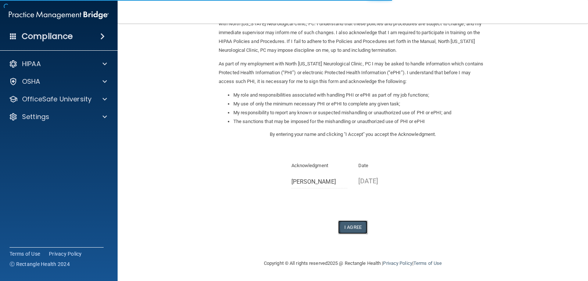
click at [357, 234] on button "I Agree" at bounding box center [352, 228] width 29 height 14
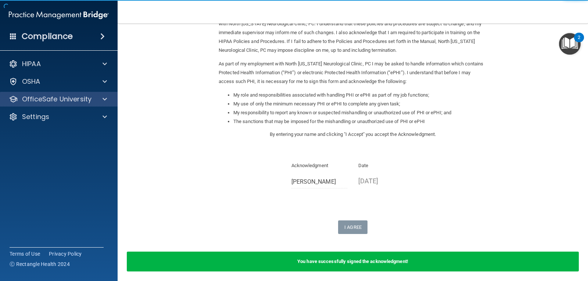
click at [39, 92] on div "OfficeSafe University" at bounding box center [59, 99] width 118 height 15
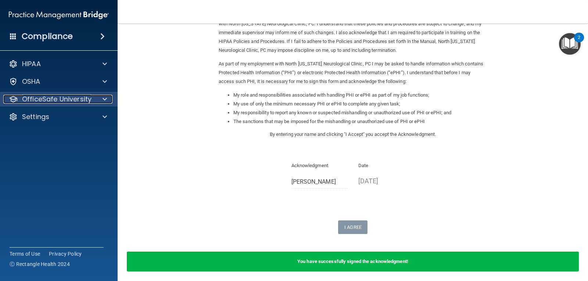
click at [40, 95] on p "OfficeSafe University" at bounding box center [56, 99] width 69 height 9
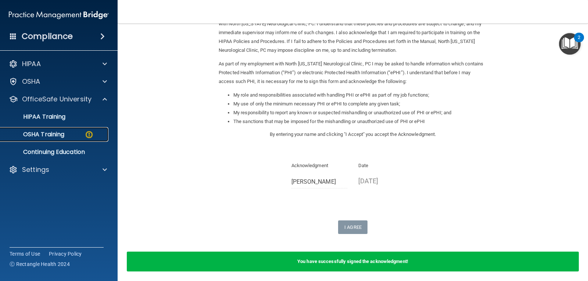
click at [51, 136] on p "OSHA Training" at bounding box center [35, 134] width 60 height 7
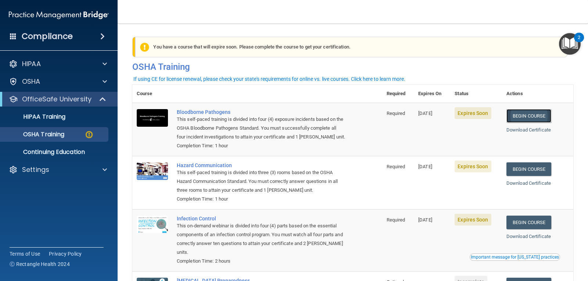
click at [533, 114] on link "Begin Course" at bounding box center [528, 116] width 45 height 14
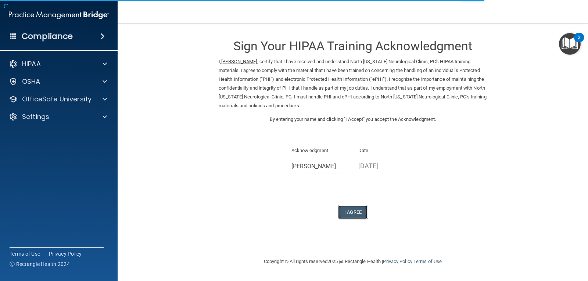
click at [357, 207] on button "I Agree" at bounding box center [352, 212] width 29 height 14
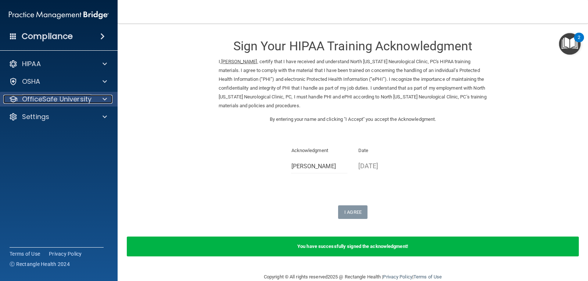
click at [39, 95] on p "OfficeSafe University" at bounding box center [56, 99] width 69 height 9
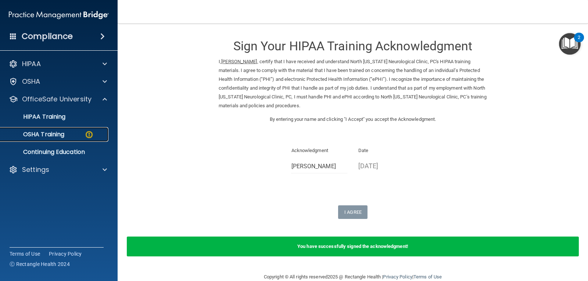
click at [39, 134] on p "OSHA Training" at bounding box center [35, 134] width 60 height 7
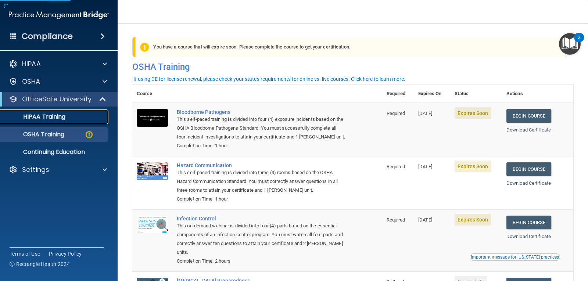
click at [45, 119] on p "HIPAA Training" at bounding box center [35, 116] width 61 height 7
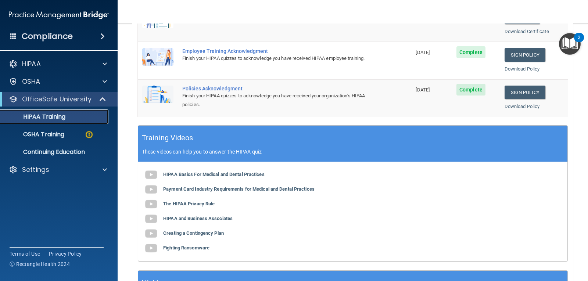
scroll to position [89, 0]
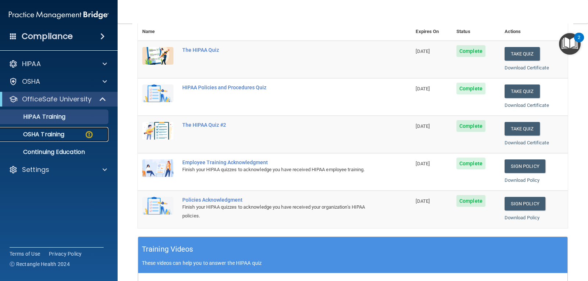
click at [60, 136] on p "OSHA Training" at bounding box center [35, 134] width 60 height 7
